Goal: Information Seeking & Learning: Learn about a topic

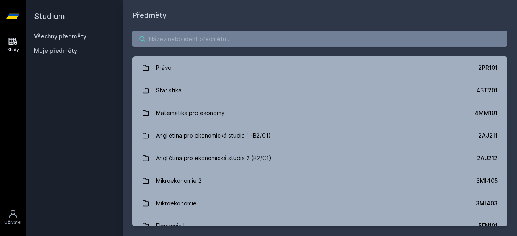
click at [198, 31] on input "search" at bounding box center [320, 39] width 375 height 16
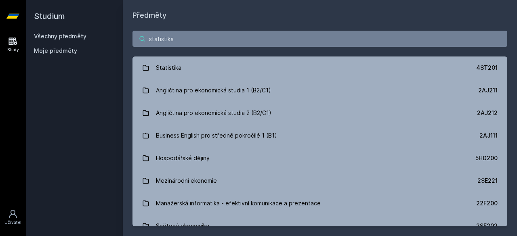
type input "statistika"
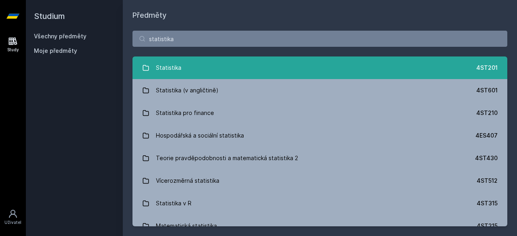
click at [213, 63] on link "Statistika 4ST201" at bounding box center [320, 68] width 375 height 23
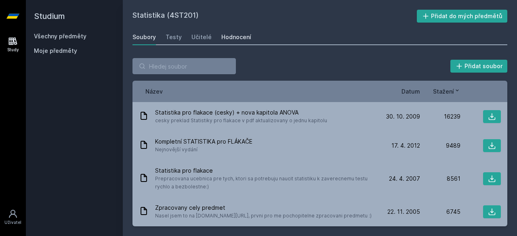
click at [234, 39] on div "Hodnocení" at bounding box center [236, 37] width 30 height 8
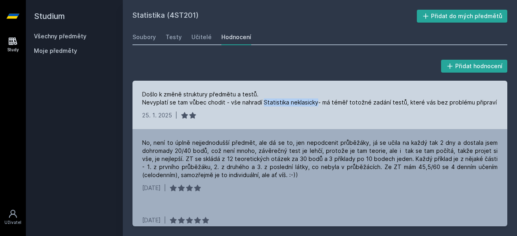
drag, startPoint x: 314, startPoint y: 105, endPoint x: 262, endPoint y: 107, distance: 53.0
click at [262, 107] on div "Došlo k změně struktury předmětu a testů. Nevyplatí se tam vůbec chodit - vše n…" at bounding box center [320, 105] width 375 height 49
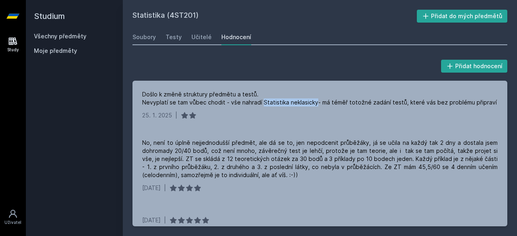
copy div "Statistika neklasicky"
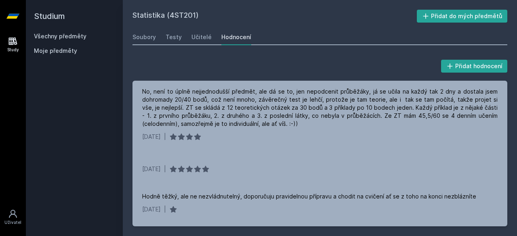
scroll to position [81, 0]
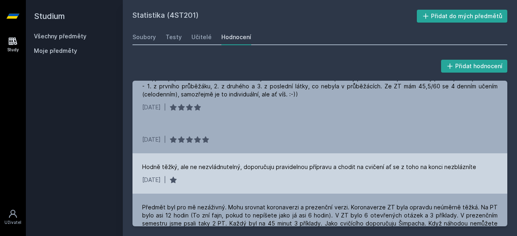
click at [205, 169] on div "Hodně těžký, ale ne nezvládnutelný, doporučuju pravidelnou přípravu a chodit na…" at bounding box center [309, 167] width 334 height 8
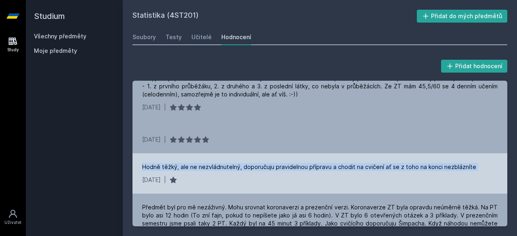
click at [205, 169] on div "Hodně těžký, ale ne nezvládnutelný, doporučuju pravidelnou přípravu a chodit na…" at bounding box center [309, 167] width 334 height 8
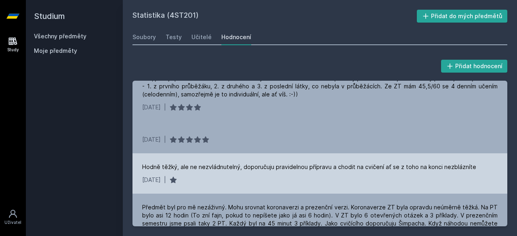
click at [270, 180] on div "27. 1. 2022 |" at bounding box center [320, 180] width 356 height 8
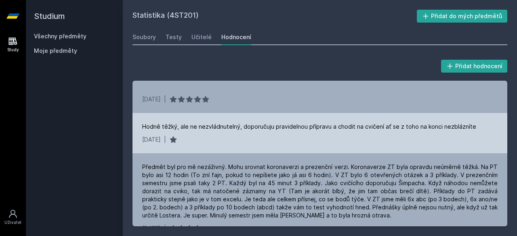
scroll to position [162, 0]
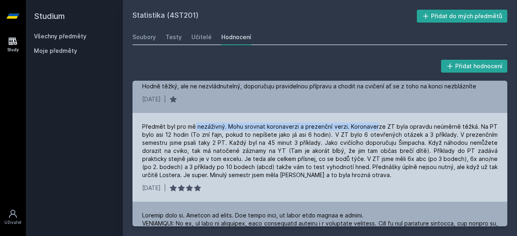
drag, startPoint x: 195, startPoint y: 129, endPoint x: 380, endPoint y: 130, distance: 185.5
click at [380, 130] on div "Předmět byl pro mě nezáživný. Mohu srovnat koronaverzi a prezenční verzi. Koron…" at bounding box center [320, 151] width 356 height 57
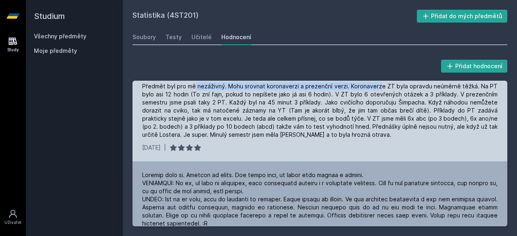
scroll to position [243, 0]
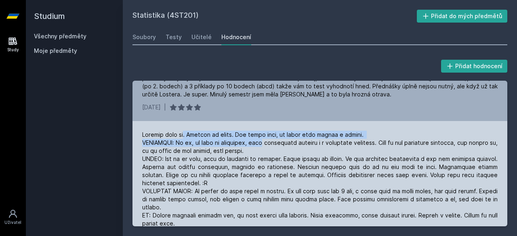
drag, startPoint x: 186, startPoint y: 137, endPoint x: 268, endPoint y: 145, distance: 82.4
click at [268, 145] on div at bounding box center [320, 183] width 356 height 105
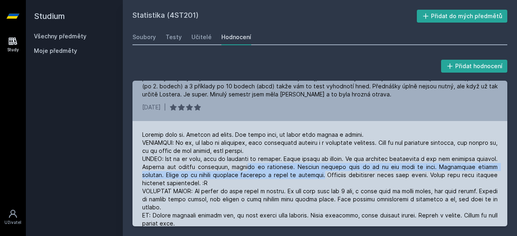
drag, startPoint x: 267, startPoint y: 168, endPoint x: 316, endPoint y: 175, distance: 49.8
click at [316, 175] on div at bounding box center [320, 183] width 356 height 105
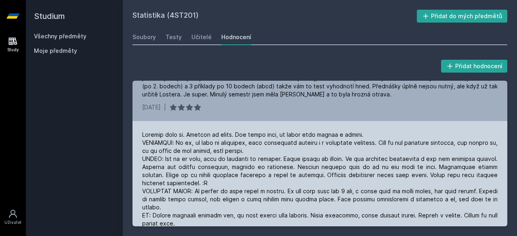
click at [306, 185] on div at bounding box center [320, 183] width 356 height 105
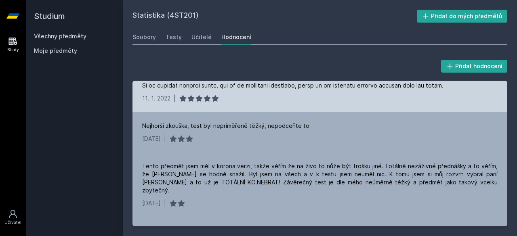
scroll to position [404, 0]
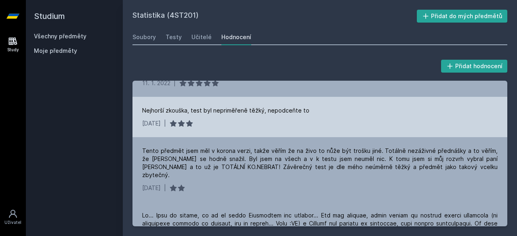
click at [227, 110] on div "Nejhorší zkouška, test byl nepriměřeně těžký, nepodceňte to" at bounding box center [225, 111] width 167 height 8
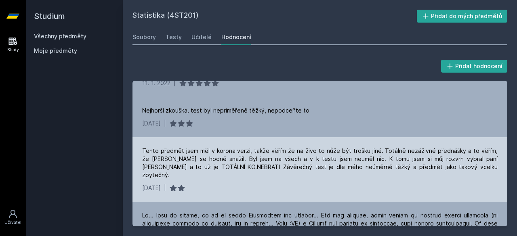
click at [258, 144] on div "Tento předmět jsem měl v korona verzi, takže věřím že na živo to nůže být trošk…" at bounding box center [320, 169] width 375 height 65
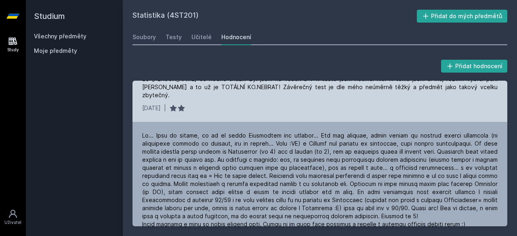
scroll to position [485, 0]
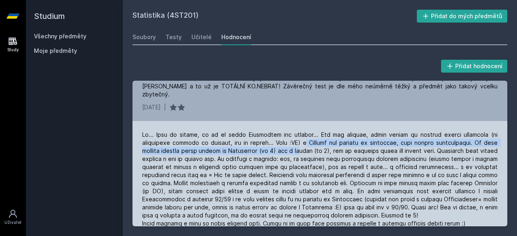
drag, startPoint x: 307, startPoint y: 138, endPoint x: 299, endPoint y: 143, distance: 9.4
click at [299, 143] on div at bounding box center [320, 179] width 356 height 97
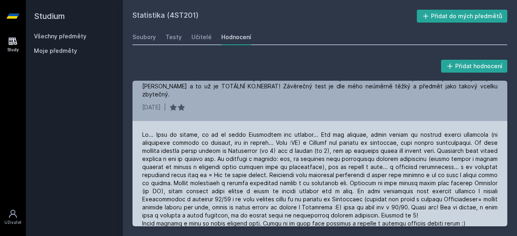
click at [302, 164] on div at bounding box center [320, 179] width 356 height 97
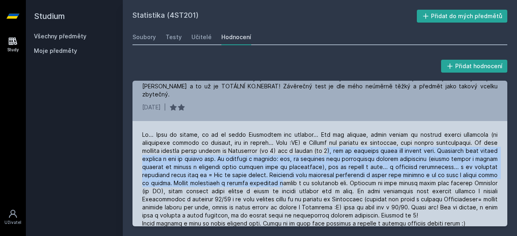
drag, startPoint x: 328, startPoint y: 141, endPoint x: 304, endPoint y: 178, distance: 44.2
click at [304, 178] on div at bounding box center [320, 179] width 356 height 97
click at [300, 155] on div at bounding box center [320, 179] width 356 height 97
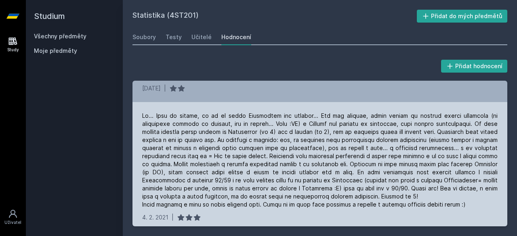
scroll to position [507, 0]
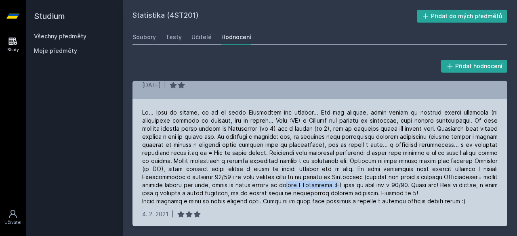
drag, startPoint x: 340, startPoint y: 179, endPoint x: 394, endPoint y: 177, distance: 53.8
click at [394, 177] on div at bounding box center [320, 157] width 356 height 97
click at [383, 164] on div at bounding box center [320, 157] width 356 height 97
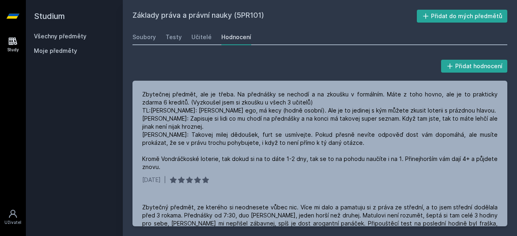
click at [53, 38] on link "Všechny předměty" at bounding box center [60, 36] width 53 height 7
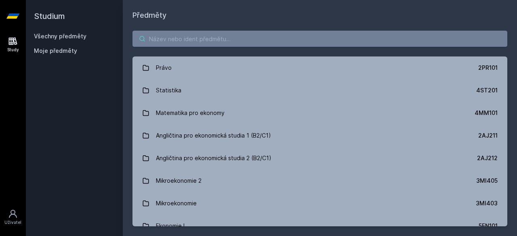
click at [199, 38] on input "search" at bounding box center [320, 39] width 375 height 16
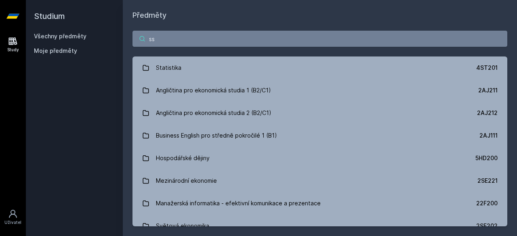
type input "s"
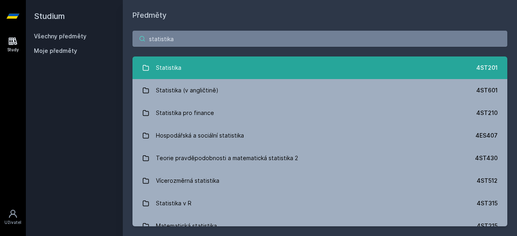
type input "statistika"
click at [208, 71] on link "Statistika 4ST201" at bounding box center [320, 68] width 375 height 23
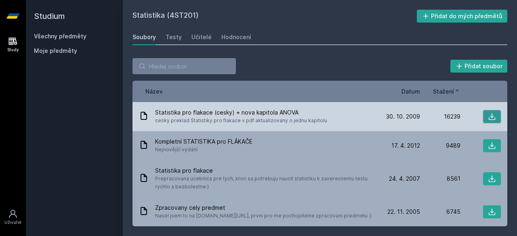
click at [488, 116] on icon at bounding box center [492, 117] width 8 height 8
click at [287, 111] on span "Statistika pro flakace (cesky) + nova kapitola ANOVA" at bounding box center [241, 113] width 172 height 8
